Goal: Information Seeking & Learning: Learn about a topic

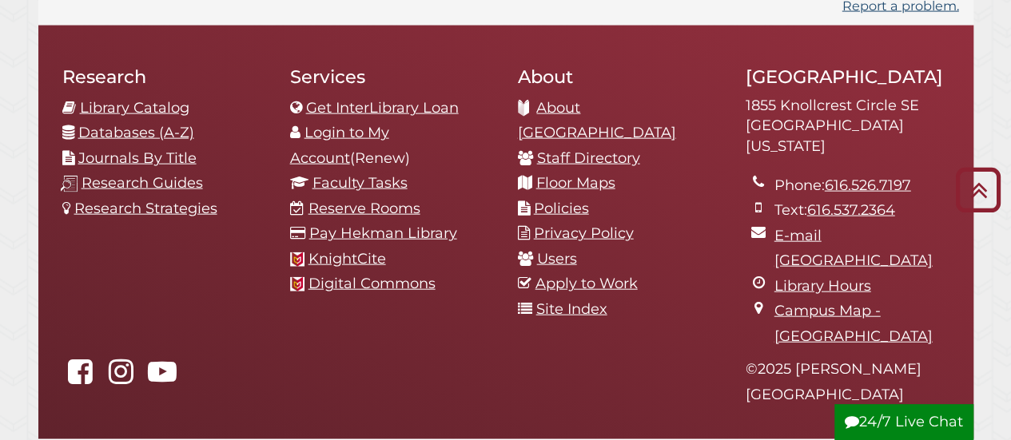
scroll to position [1837, 0]
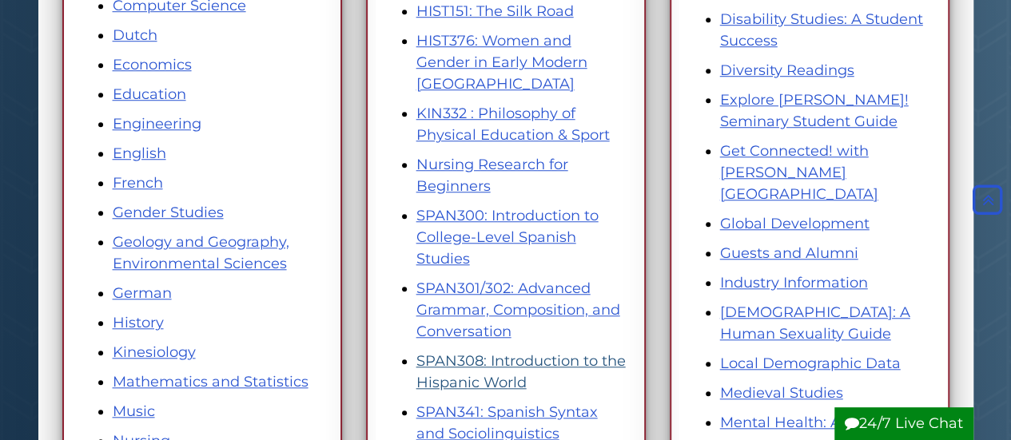
scroll to position [572, 0]
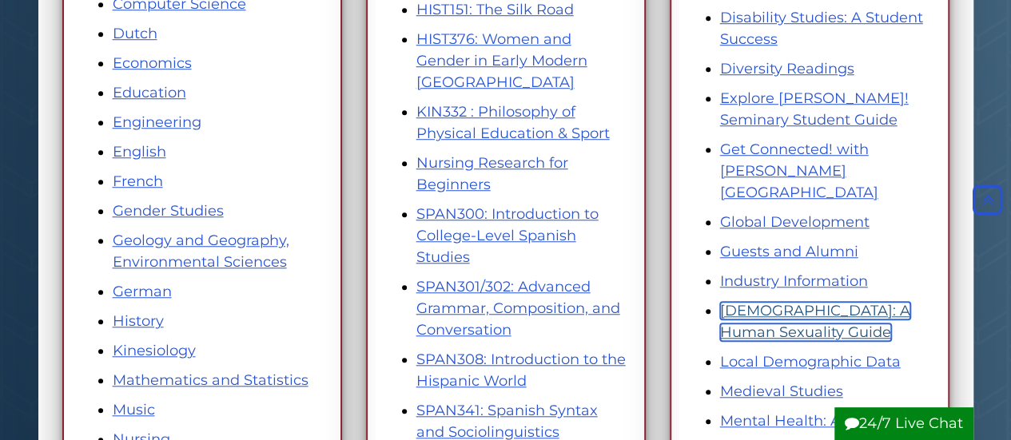
click at [856, 302] on link "LGBTQ+: A Human Sexuality Guide" at bounding box center [815, 321] width 190 height 39
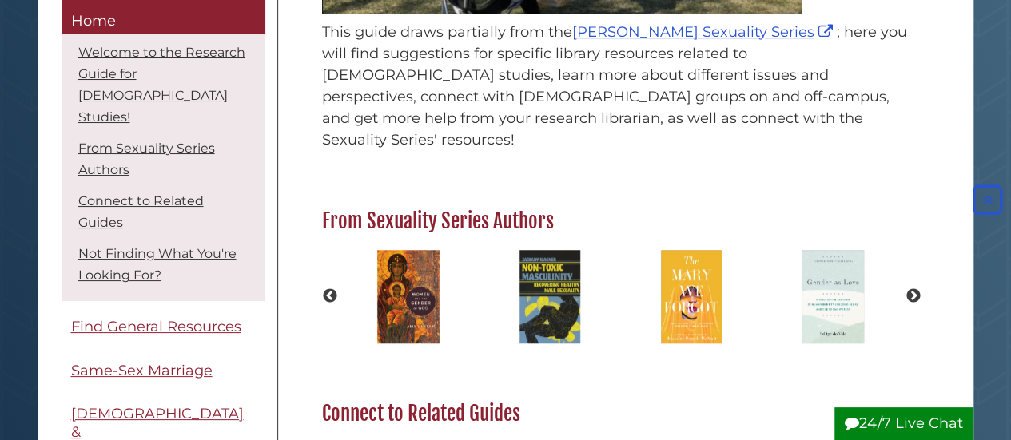
scroll to position [445, 0]
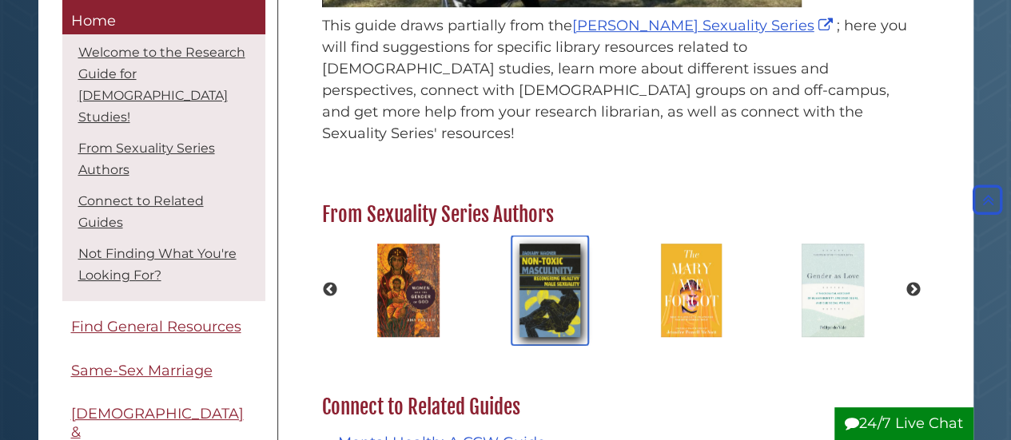
click at [551, 272] on img "slideshow" at bounding box center [549, 291] width 77 height 110
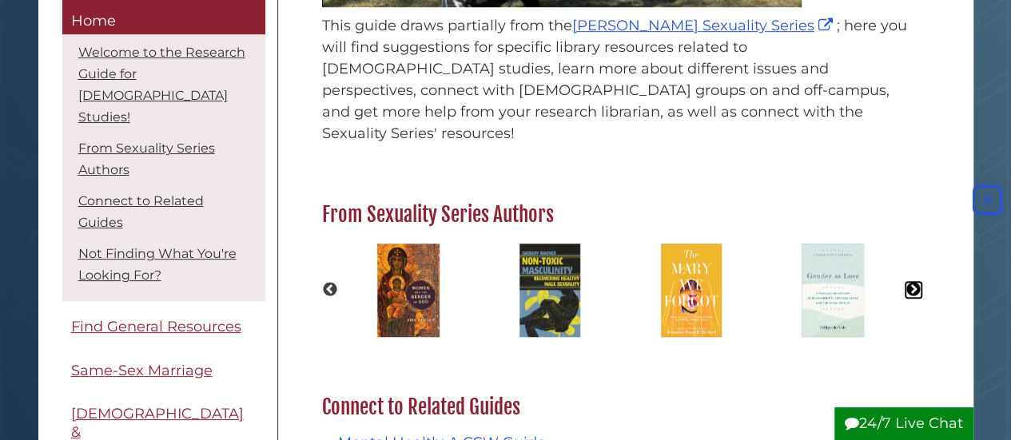
click at [910, 282] on button "Next" at bounding box center [913, 290] width 16 height 16
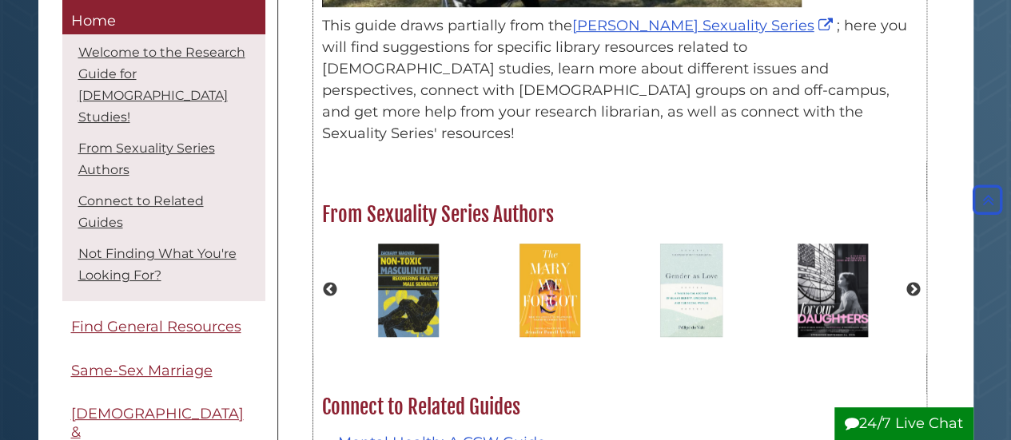
click at [905, 276] on div "Previous Next" at bounding box center [619, 291] width 611 height 126
click at [907, 282] on button "Next" at bounding box center [913, 290] width 16 height 16
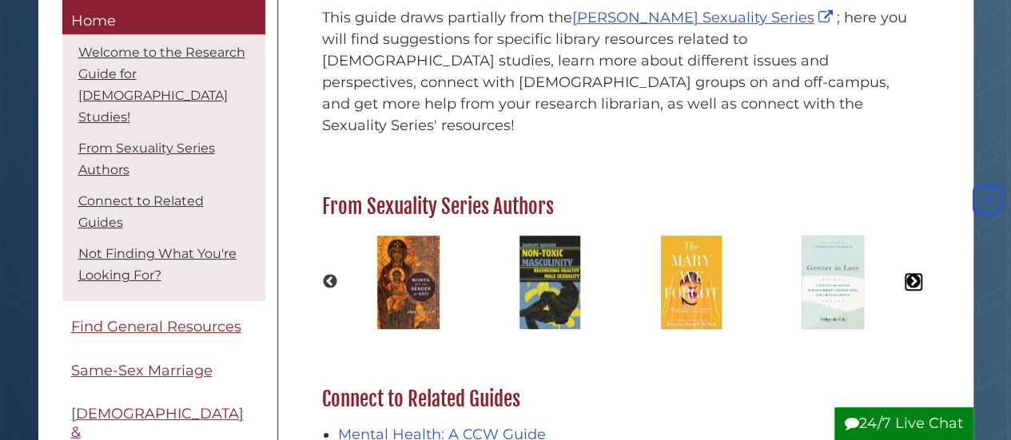
scroll to position [268, 0]
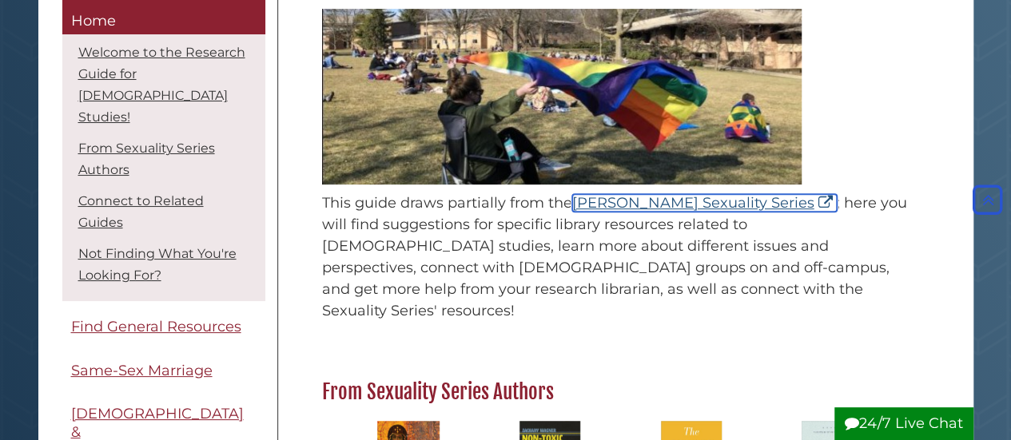
click at [603, 201] on link "Calvin Sexuality Series" at bounding box center [704, 203] width 265 height 18
